Goal: Use online tool/utility: Utilize a website feature to perform a specific function

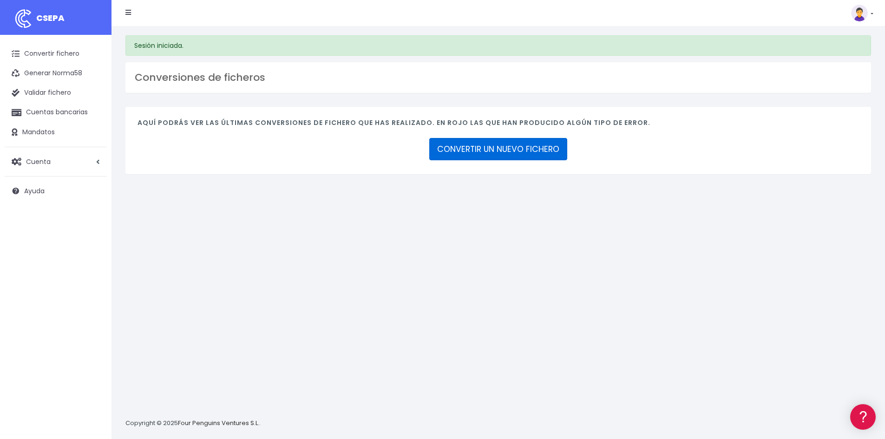
click at [503, 145] on link "CONVERTIR UN NUEVO FICHERO" at bounding box center [498, 149] width 138 height 22
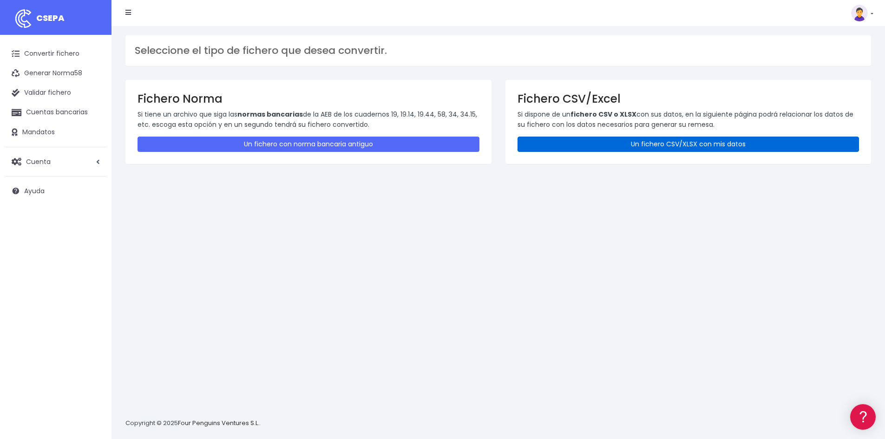
click at [623, 146] on link "Un fichero CSV/XLSX con mis datos" at bounding box center [689, 144] width 342 height 15
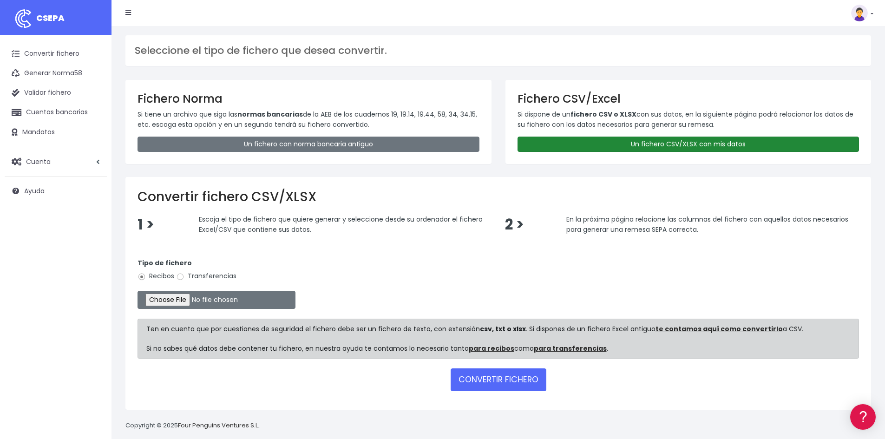
click at [652, 140] on link "Un fichero CSV/XLSX con mis datos" at bounding box center [689, 144] width 342 height 15
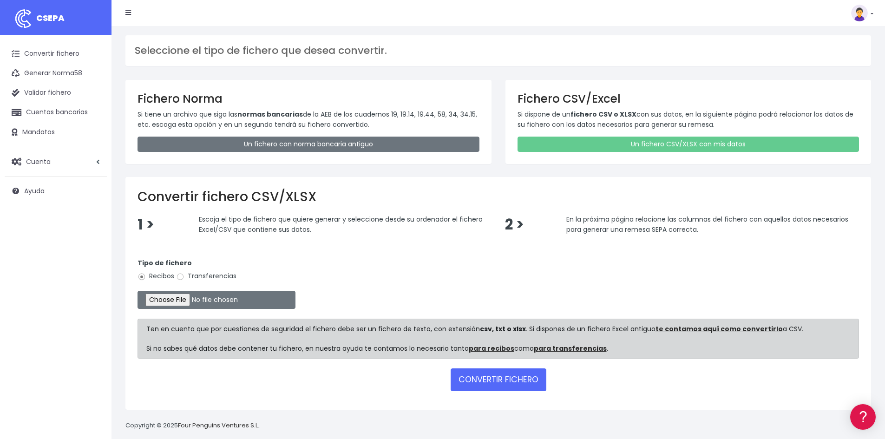
click at [229, 276] on label "Transferencias" at bounding box center [206, 276] width 60 height 10
click at [184, 276] on input "Transferencias" at bounding box center [180, 277] width 8 height 8
radio input "true"
click at [188, 304] on input "file" at bounding box center [217, 300] width 158 height 18
type input "C:\fakepath\REMESA 20250821 PREV14-MIMOSAxlsx.xlsx"
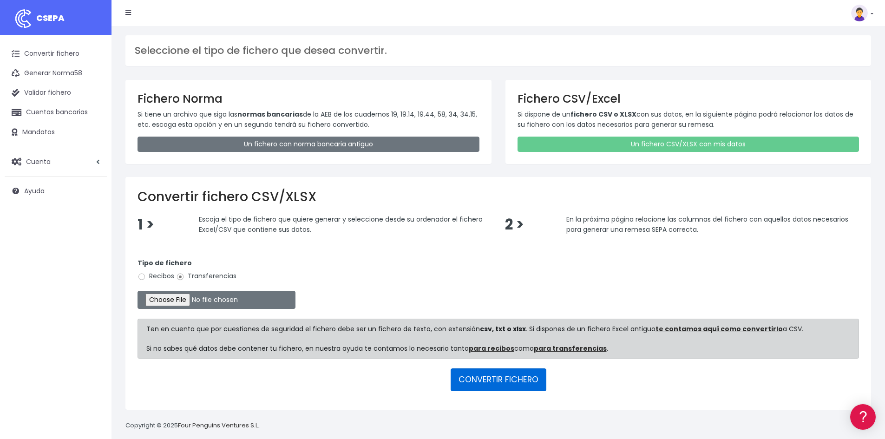
click at [495, 383] on button "CONVERTIR FICHERO" at bounding box center [499, 379] width 96 height 22
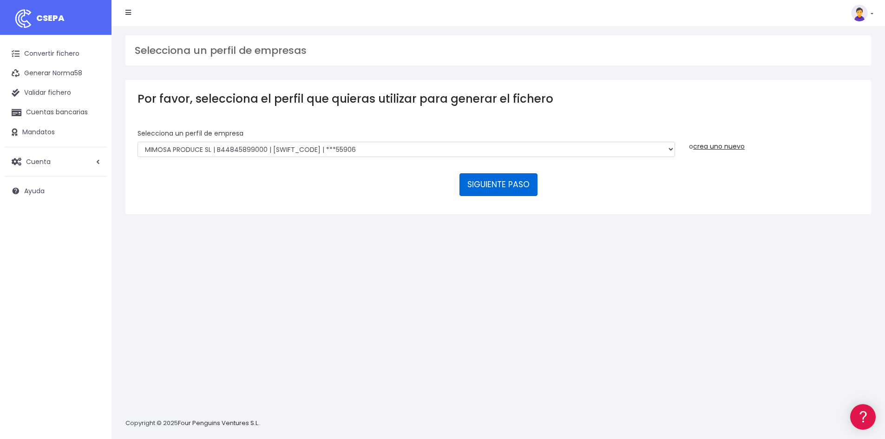
click at [499, 185] on button "SIGUIENTE PASO" at bounding box center [498, 184] width 78 height 22
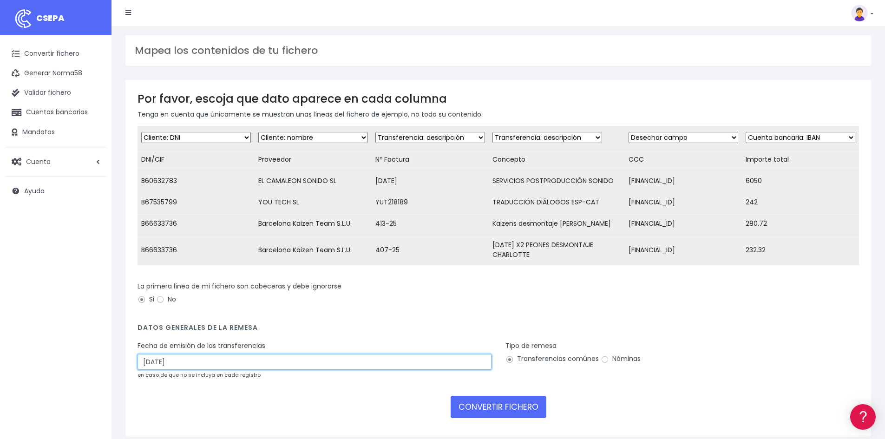
click at [209, 370] on input "[DATE]" at bounding box center [315, 362] width 354 height 16
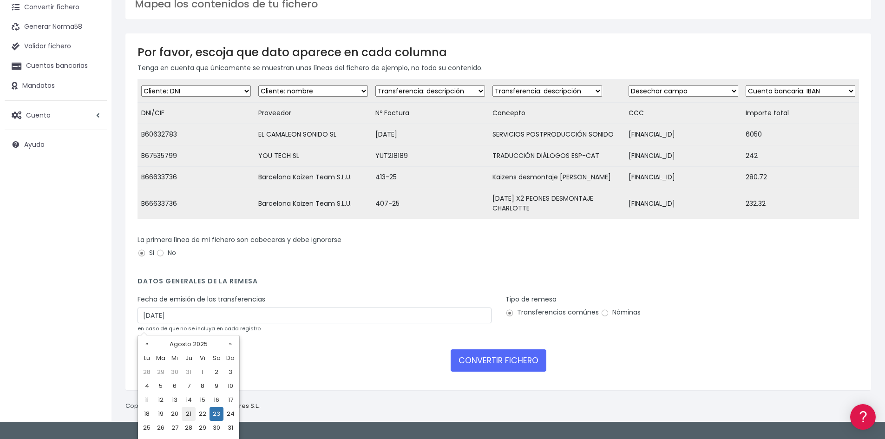
click at [190, 410] on td "21" at bounding box center [189, 414] width 14 height 14
type input "[DATE]"
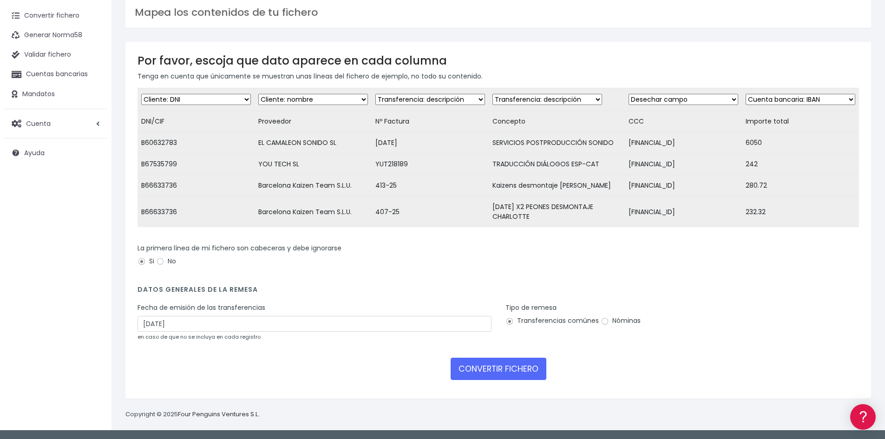
scroll to position [45, 0]
click at [209, 373] on div "CONVERTIR FICHERO" at bounding box center [498, 369] width 721 height 22
click at [190, 95] on select "Desechar campo Cliente: nombre Cliente: DNI Cliente: Email Cliente: referencia …" at bounding box center [196, 99] width 110 height 11
click at [204, 88] on td "Desechar campo Cliente: nombre Cliente: DNI Cliente: Email Cliente: referencia …" at bounding box center [196, 99] width 117 height 23
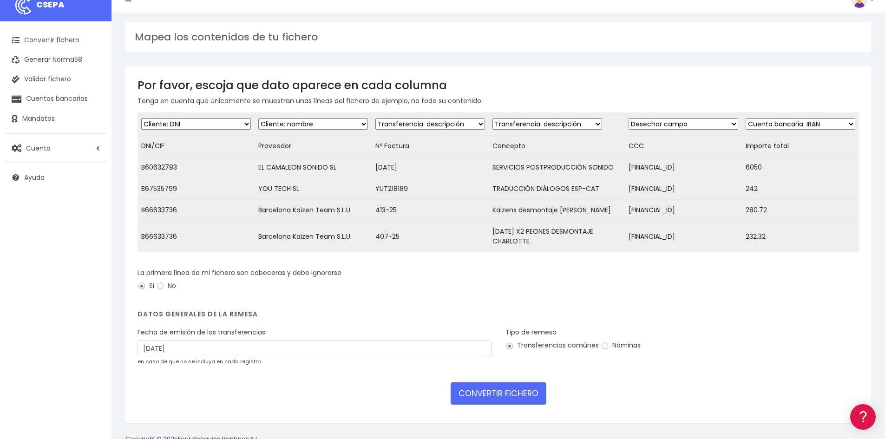
scroll to position [0, 0]
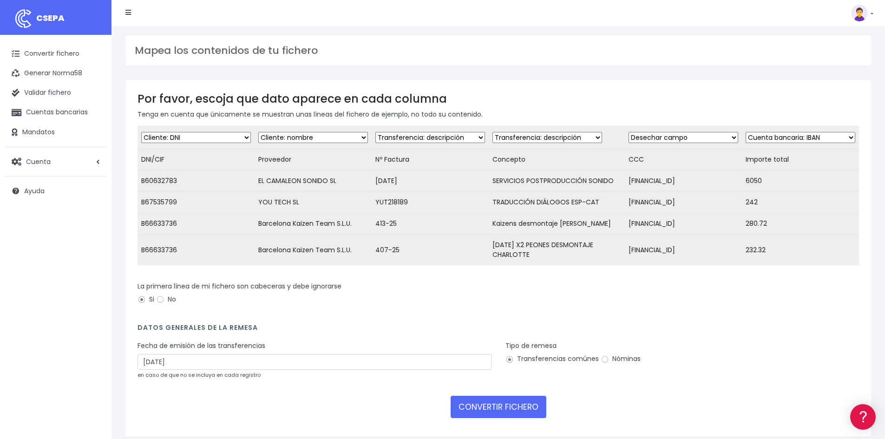
click at [690, 139] on select "Desechar campo Cliente: nombre Cliente: DNI Cliente: Email Cliente: referencia …" at bounding box center [684, 137] width 110 height 11
click at [525, 133] on select "Desechar campo Cliente: nombre Cliente: DNI Cliente: Email Cliente: referencia …" at bounding box center [547, 137] width 110 height 11
select select "dismiss"
click at [492, 132] on select "Desechar campo Cliente: nombre Cliente: DNI Cliente: Email Cliente: referencia …" at bounding box center [547, 137] width 110 height 11
click at [684, 139] on select "Desechar campo Cliente: nombre Cliente: DNI Cliente: Email Cliente: referencia …" at bounding box center [684, 137] width 110 height 11
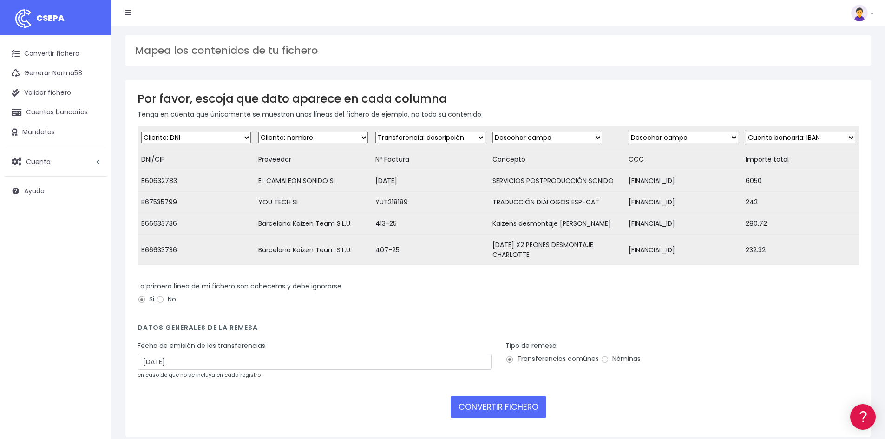
select select "iban"
click at [629, 132] on select "Desechar campo Cliente: nombre Cliente: DNI Cliente: Email Cliente: referencia …" at bounding box center [684, 137] width 110 height 11
click at [776, 141] on select "Desechar campo Cliente: nombre Cliente: DNI Cliente: Email Cliente: referencia …" at bounding box center [801, 137] width 110 height 11
select select "amount"
click at [746, 132] on select "Desechar campo Cliente: nombre Cliente: DNI Cliente: Email Cliente: referencia …" at bounding box center [801, 137] width 110 height 11
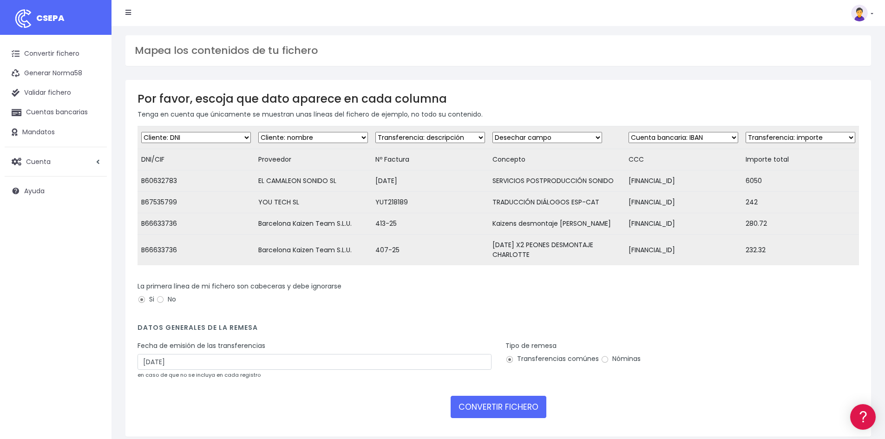
click at [746, 306] on div "La primera línea de mi fichero son cabeceras y debe ignorarse Si No" at bounding box center [498, 295] width 721 height 26
click at [520, 413] on button "CONVERTIR FICHERO" at bounding box center [499, 407] width 96 height 22
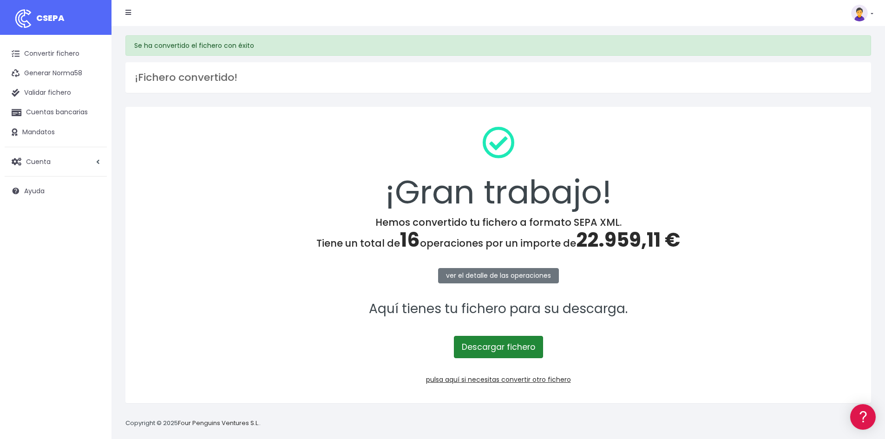
click at [493, 348] on link "Descargar fichero" at bounding box center [498, 347] width 89 height 22
